Goal: Transaction & Acquisition: Download file/media

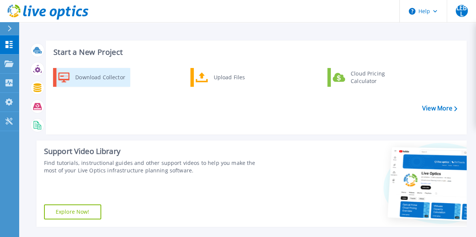
click at [109, 78] on div "Download Collector" at bounding box center [99, 77] width 57 height 15
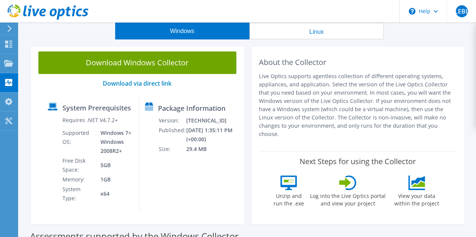
scroll to position [38, 0]
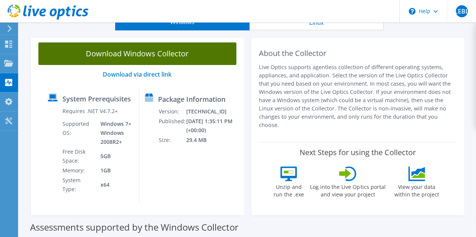
click at [164, 57] on link "Download Windows Collector" at bounding box center [137, 54] width 198 height 23
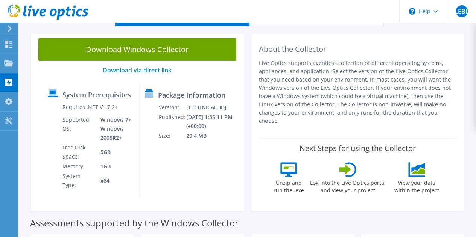
scroll to position [50, 0]
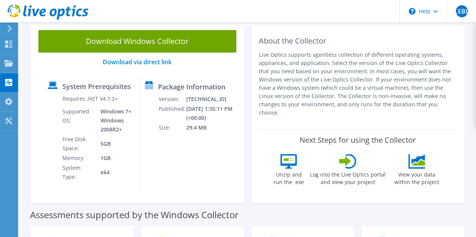
click at [380, 55] on p "Live Optics supports agentless collection of different operating systems, appli…" at bounding box center [358, 84] width 198 height 66
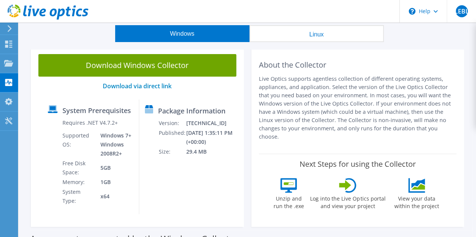
scroll to position [0, 0]
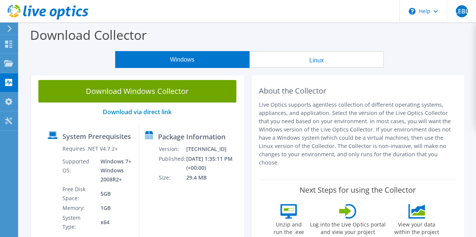
click at [210, 41] on div "Download Collector" at bounding box center [248, 37] width 450 height 29
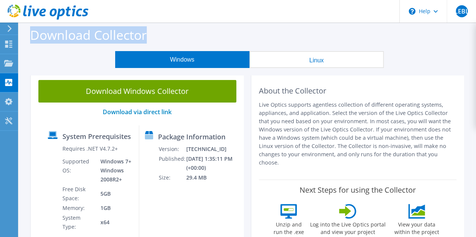
drag, startPoint x: 29, startPoint y: 35, endPoint x: 146, endPoint y: 33, distance: 117.0
click at [146, 33] on div "Download Collector" at bounding box center [248, 37] width 450 height 29
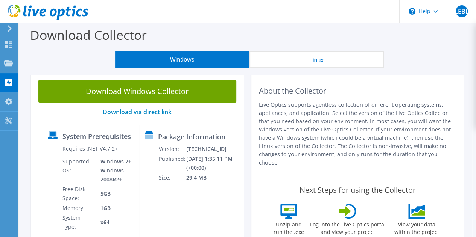
click at [152, 35] on div "Download Collector" at bounding box center [248, 37] width 450 height 29
